Goal: Task Accomplishment & Management: Use online tool/utility

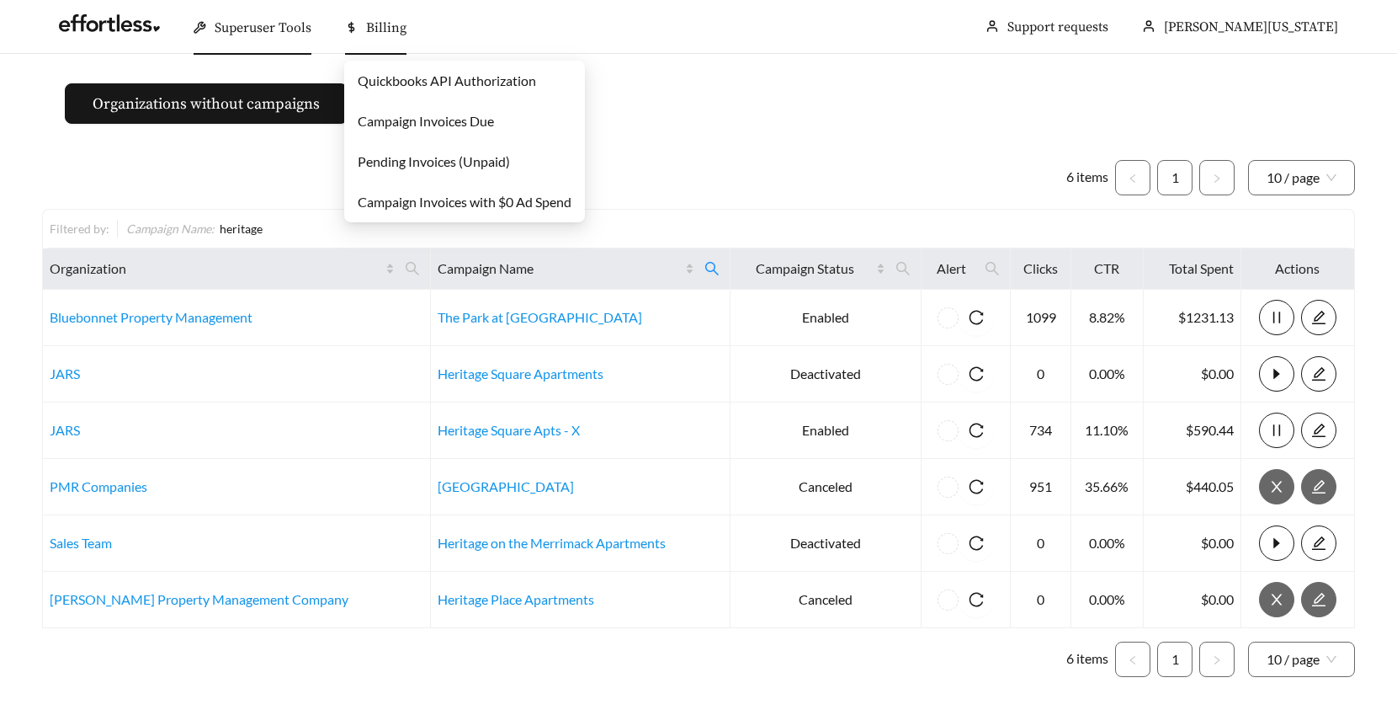
click at [401, 120] on link "Campaign Invoices Due" at bounding box center [426, 121] width 136 height 16
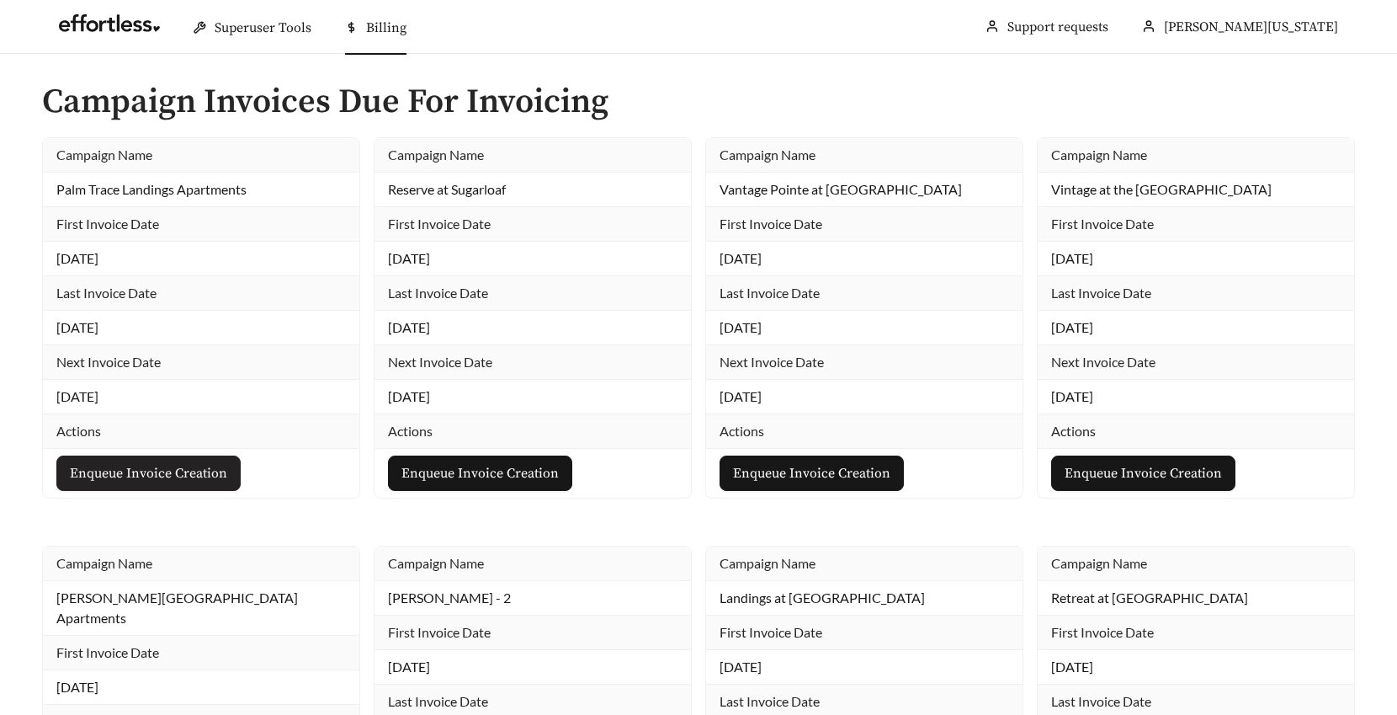
click at [162, 475] on span "Enqueue Invoice Creation" at bounding box center [148, 473] width 157 height 20
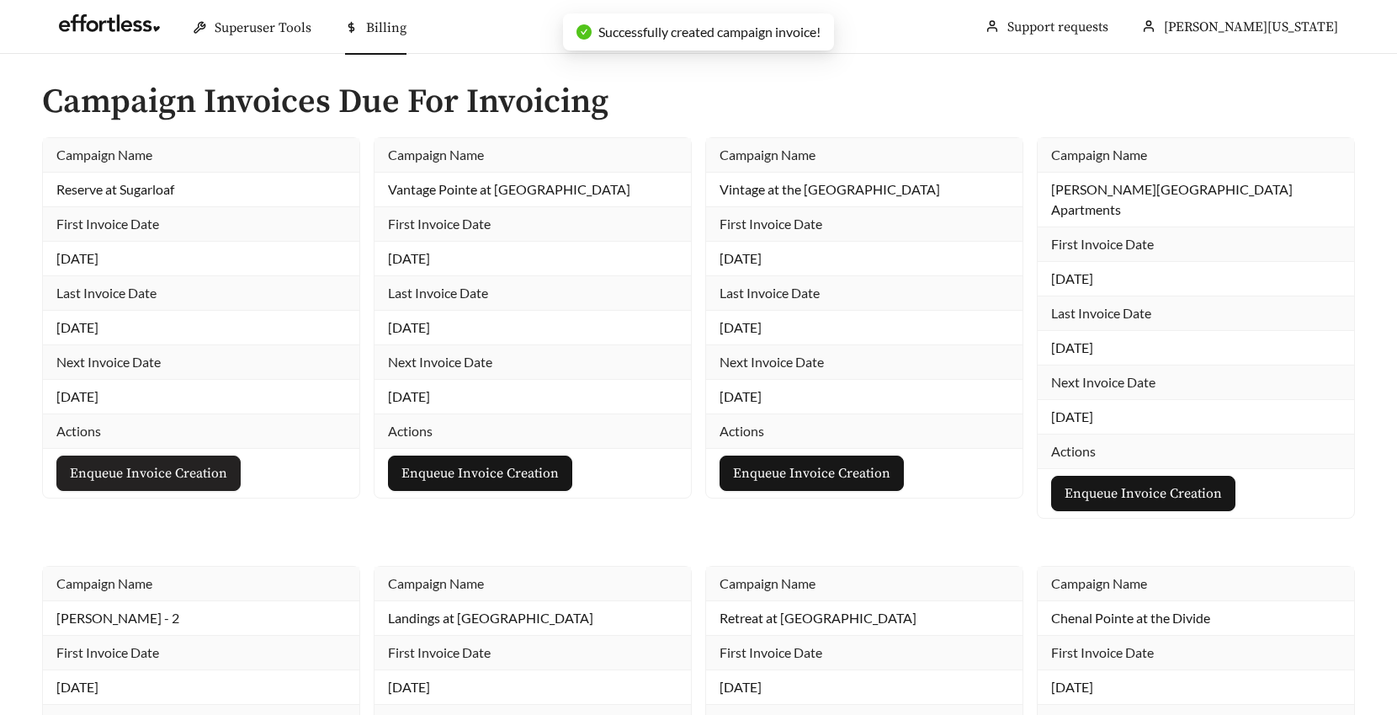
click at [162, 475] on span "Enqueue Invoice Creation" at bounding box center [148, 473] width 157 height 20
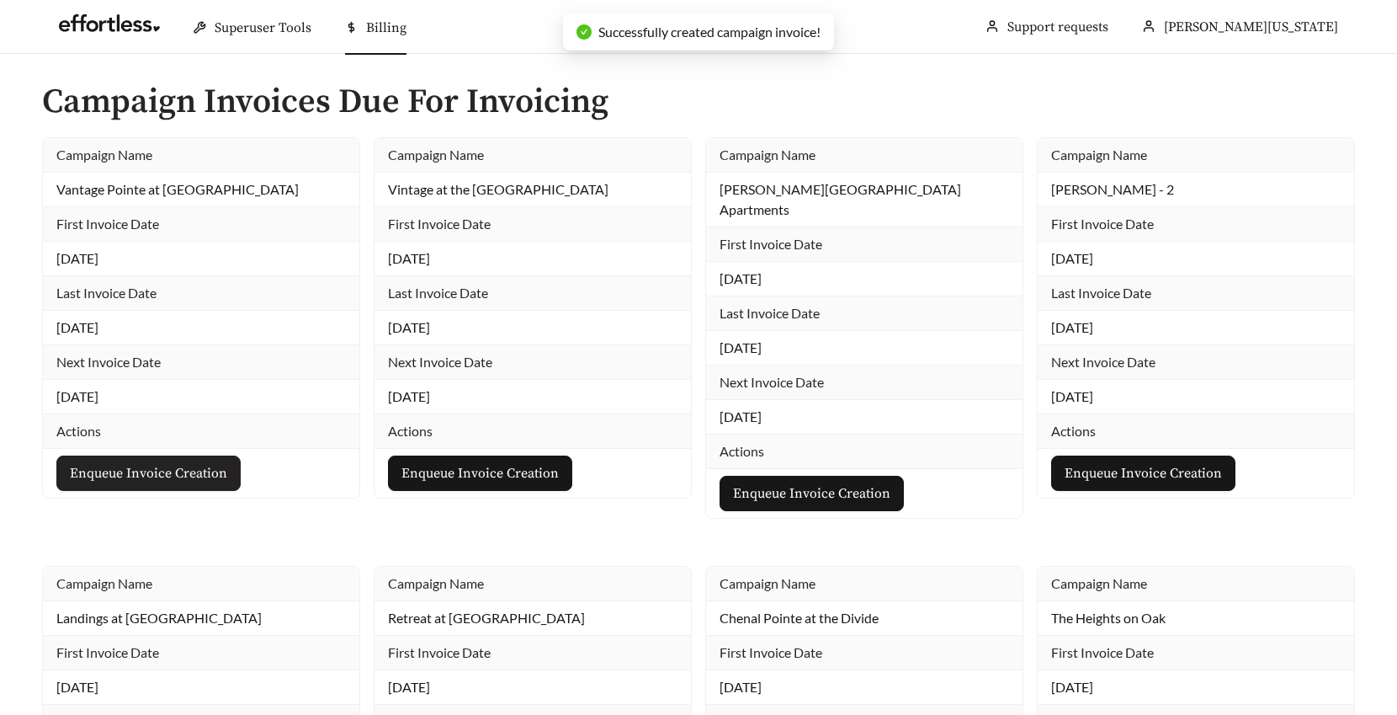
click at [162, 475] on span "Enqueue Invoice Creation" at bounding box center [148, 473] width 157 height 20
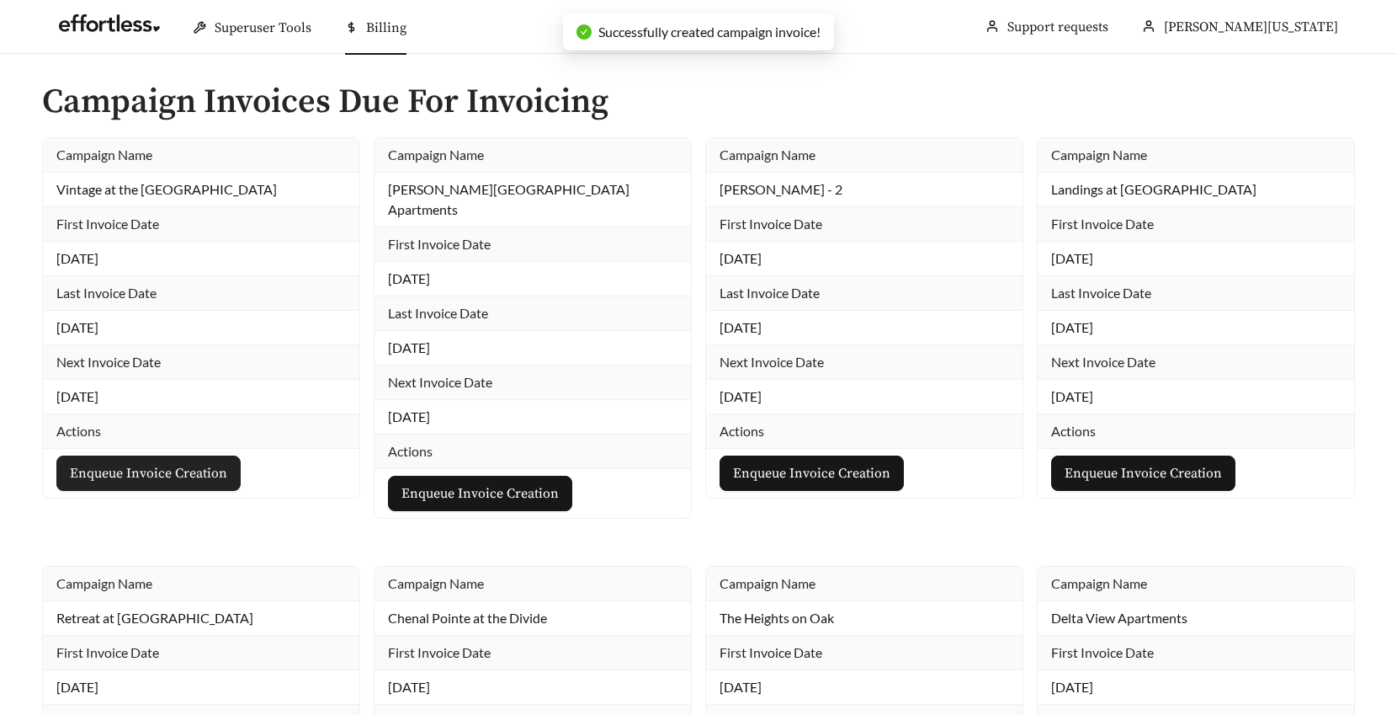
click at [162, 475] on span "Enqueue Invoice Creation" at bounding box center [148, 473] width 157 height 20
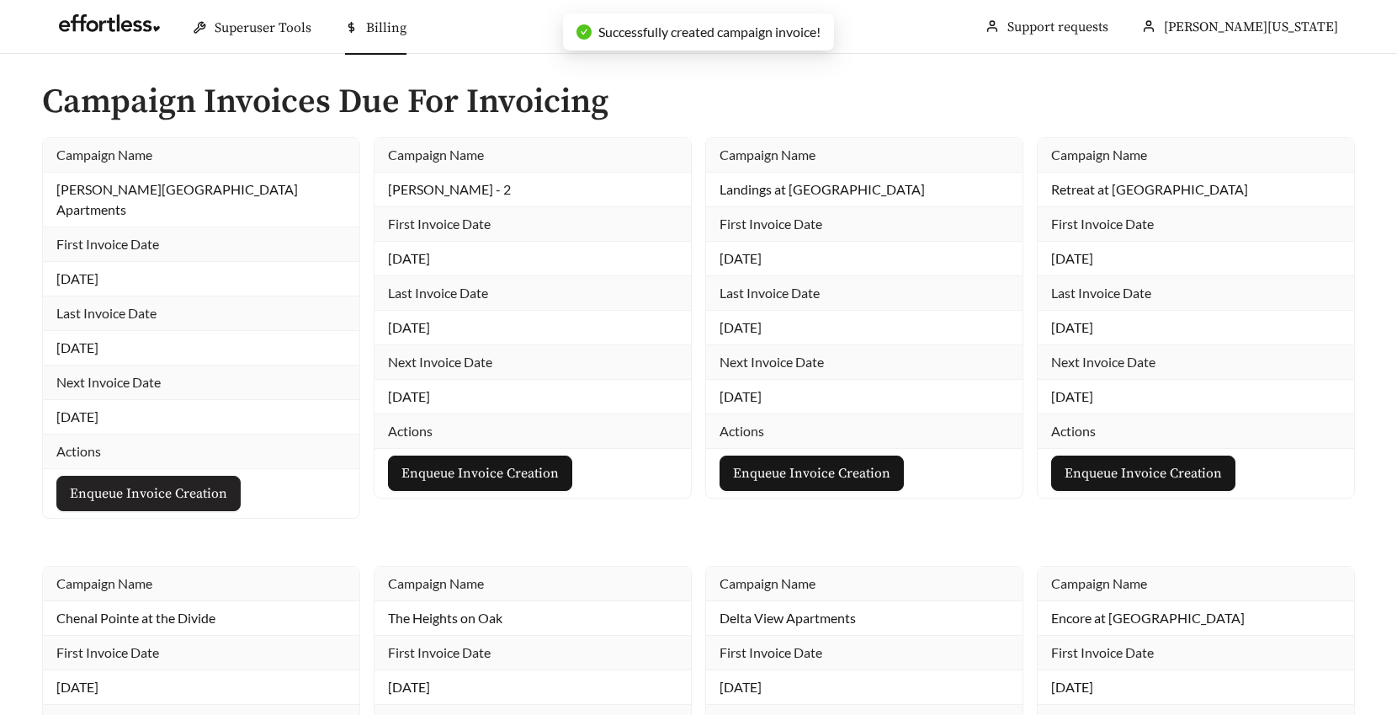
click at [162, 483] on span "Enqueue Invoice Creation" at bounding box center [148, 493] width 157 height 20
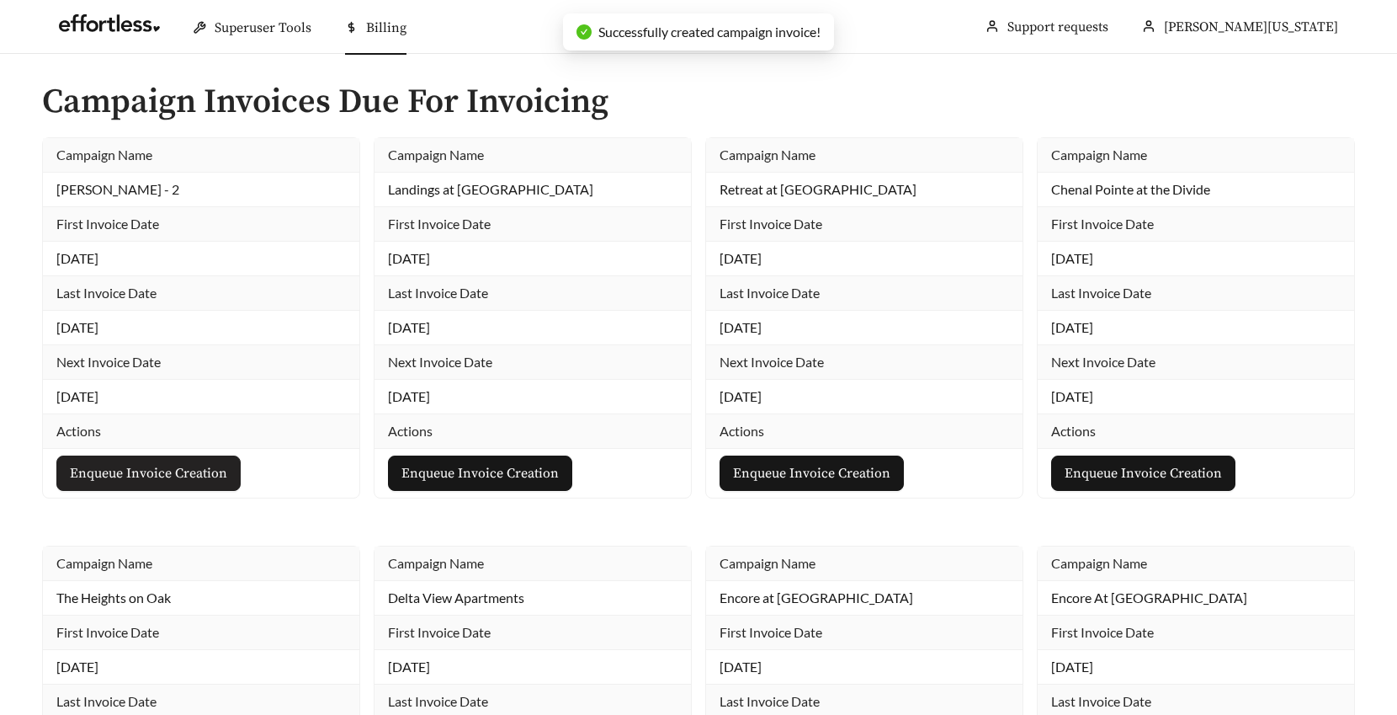
click at [162, 475] on span "Enqueue Invoice Creation" at bounding box center [148, 473] width 157 height 20
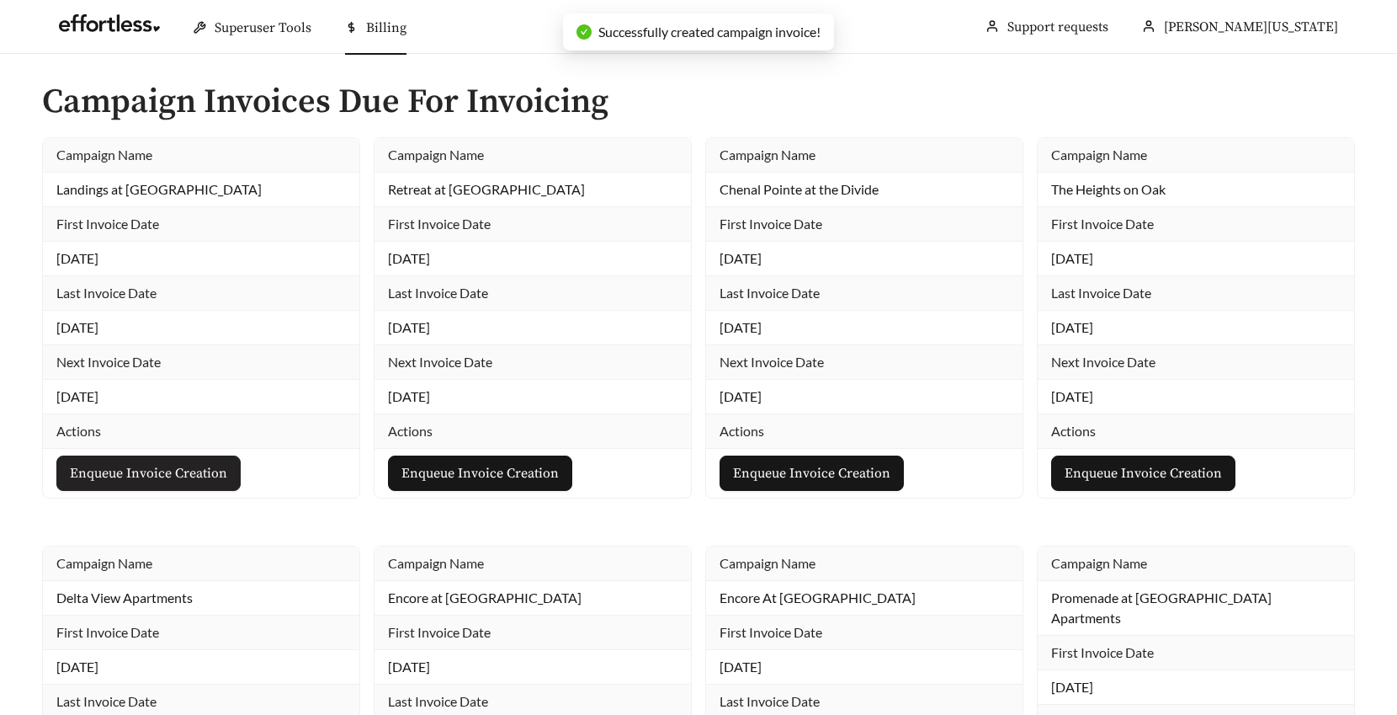
click at [162, 475] on span "Enqueue Invoice Creation" at bounding box center [148, 473] width 157 height 20
